Goal: Book appointment/travel/reservation

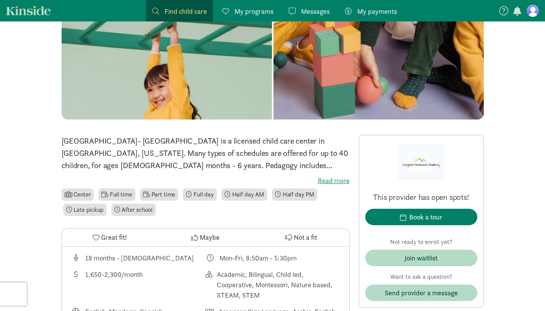
scroll to position [98, 0]
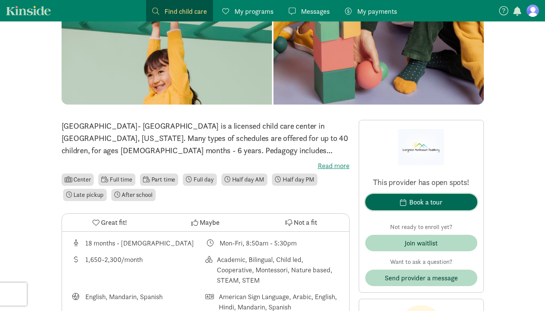
click at [452, 197] on span "Book a tour" at bounding box center [421, 202] width 100 height 10
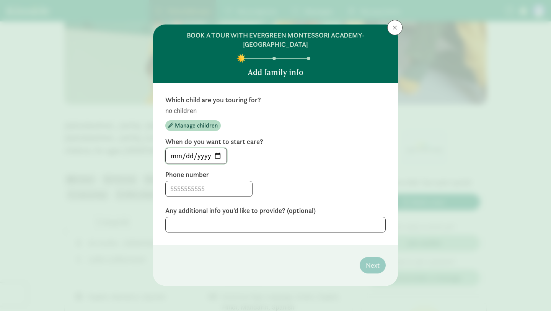
click at [219, 156] on input "[DATE]" at bounding box center [196, 155] width 61 height 15
type input "[DATE]"
click at [212, 187] on input at bounding box center [209, 188] width 86 height 15
type input "8584059830"
click at [306, 150] on div "[DATE]" at bounding box center [275, 156] width 220 height 16
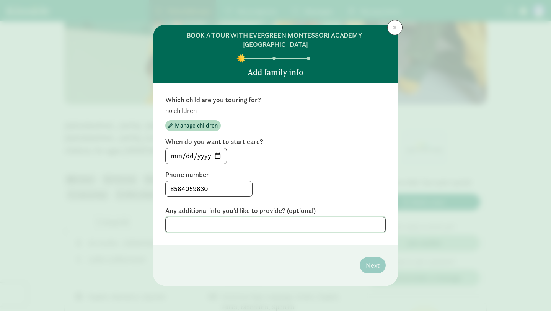
click at [244, 225] on textarea at bounding box center [275, 225] width 220 height 16
click at [197, 124] on span "Manage children" at bounding box center [196, 125] width 43 height 9
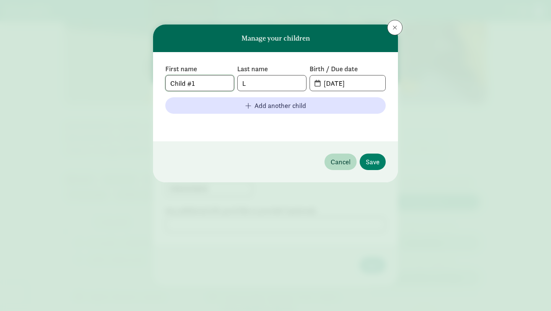
click at [212, 81] on input "Child #1" at bounding box center [200, 82] width 68 height 15
type input "C"
type input "[PERSON_NAME]"
click at [286, 86] on input "L" at bounding box center [272, 82] width 68 height 15
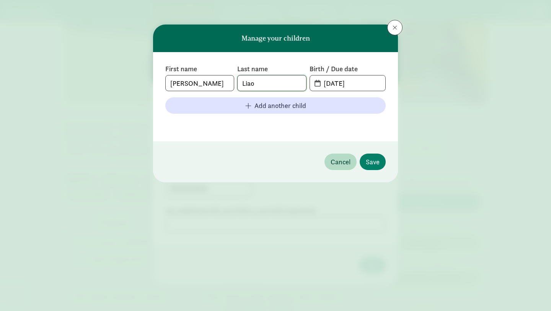
type input "Liao"
click at [354, 86] on input "[DATE]" at bounding box center [352, 82] width 66 height 15
click at [326, 85] on input "[DATE]" at bounding box center [352, 82] width 66 height 15
click at [316, 84] on span "[DATE]" at bounding box center [347, 82] width 75 height 15
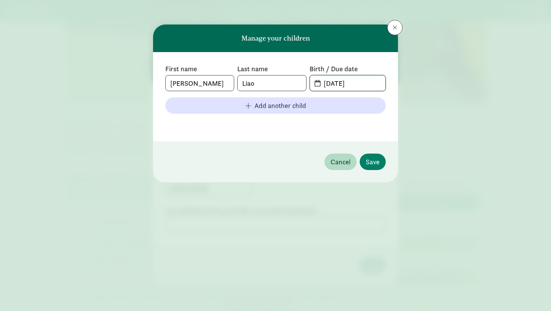
drag, startPoint x: 322, startPoint y: 85, endPoint x: 380, endPoint y: 83, distance: 57.8
click at [380, 83] on input "[DATE]" at bounding box center [352, 82] width 66 height 15
type input "[DATE]"
click at [353, 146] on footer "Cancel Save" at bounding box center [275, 161] width 245 height 41
click at [370, 160] on span "Save" at bounding box center [373, 161] width 14 height 10
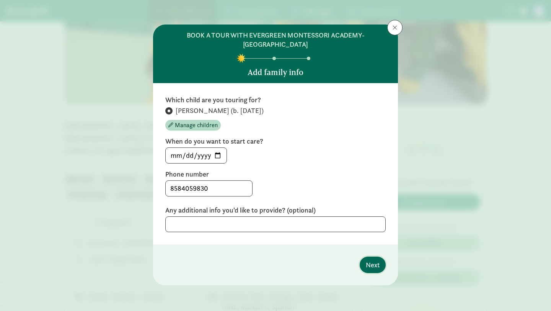
click at [374, 266] on span "Next" at bounding box center [373, 264] width 14 height 10
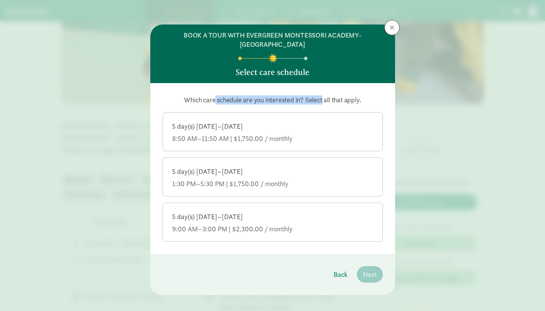
drag, startPoint x: 186, startPoint y: 100, endPoint x: 295, endPoint y: 101, distance: 108.3
click at [295, 101] on p "Which care schedule are you interested in? Select all that apply." at bounding box center [273, 99] width 220 height 9
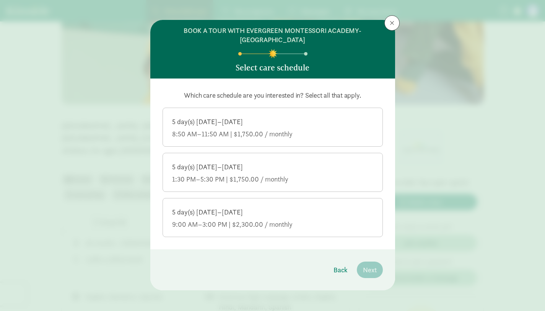
scroll to position [8, 0]
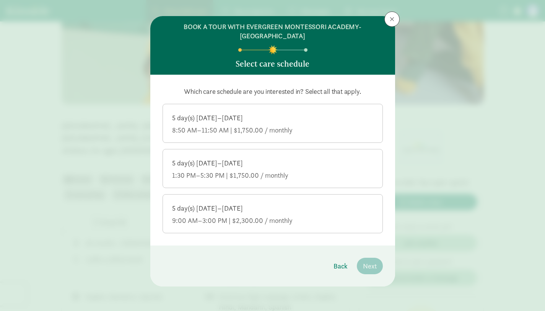
click at [274, 221] on div "9:00 AM–3:00 PM | $2,300.00 / monthly" at bounding box center [272, 220] width 201 height 9
click at [0, 0] on input "5 day(s) [DATE]–[DATE] 9:00 AM–3:00 PM | $2,300.00 / monthly" at bounding box center [0, 0] width 0 height 0
click at [369, 269] on span "Next" at bounding box center [370, 265] width 14 height 10
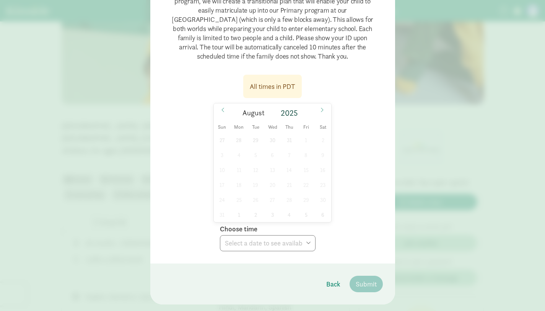
scroll to position [133, 0]
click at [320, 110] on icon at bounding box center [322, 108] width 5 height 5
click at [307, 141] on span "5" at bounding box center [306, 139] width 15 height 15
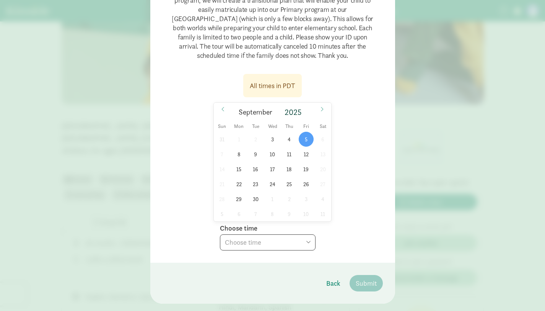
click at [266, 240] on select "Choose time 10:00 AM 10:30 AM 03:00 PM 03:30 PM 04:00 PM" at bounding box center [268, 242] width 96 height 16
click at [223, 109] on icon at bounding box center [223, 108] width 5 height 5
click at [321, 112] on span at bounding box center [322, 109] width 12 height 13
